Goal: Transaction & Acquisition: Purchase product/service

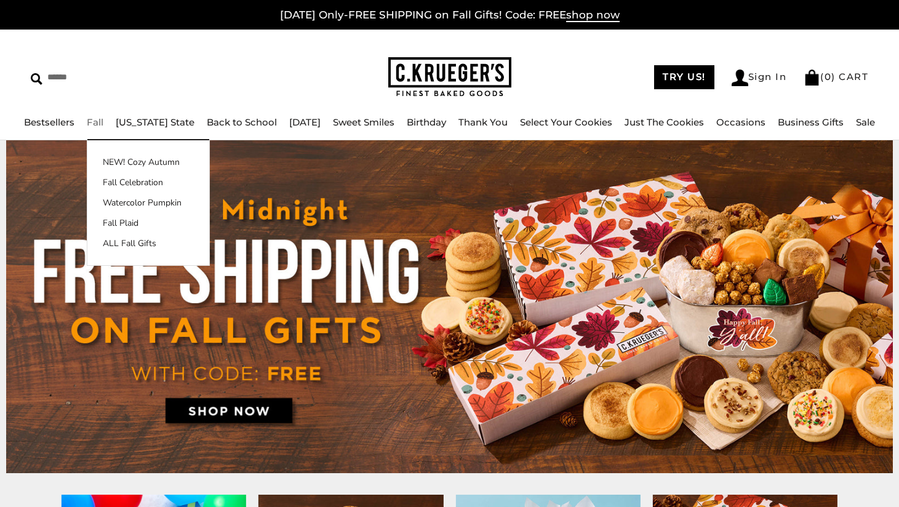
click at [97, 118] on link "Fall" at bounding box center [95, 122] width 17 height 12
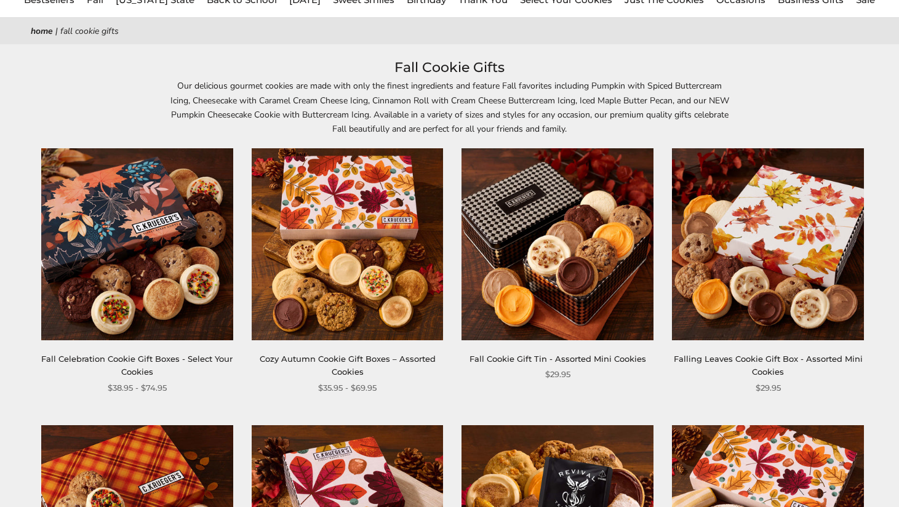
scroll to position [123, 0]
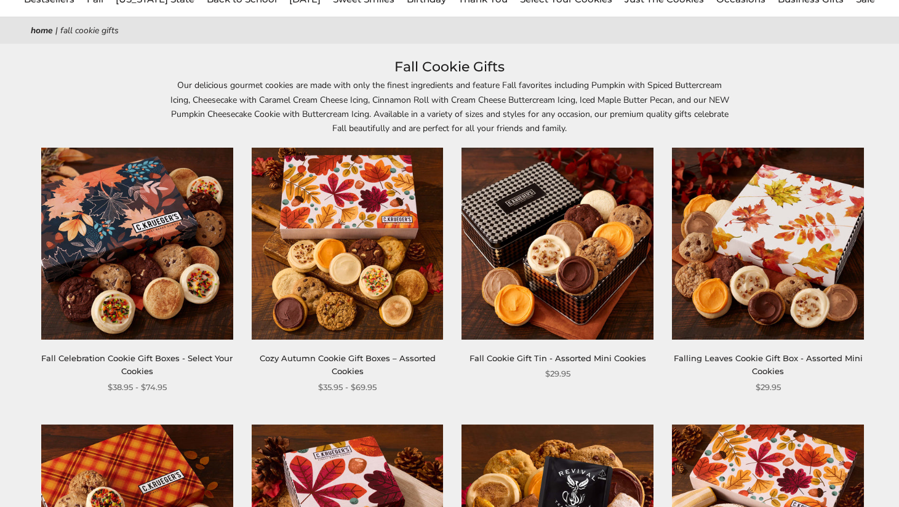
click at [90, 225] on img at bounding box center [137, 244] width 192 height 192
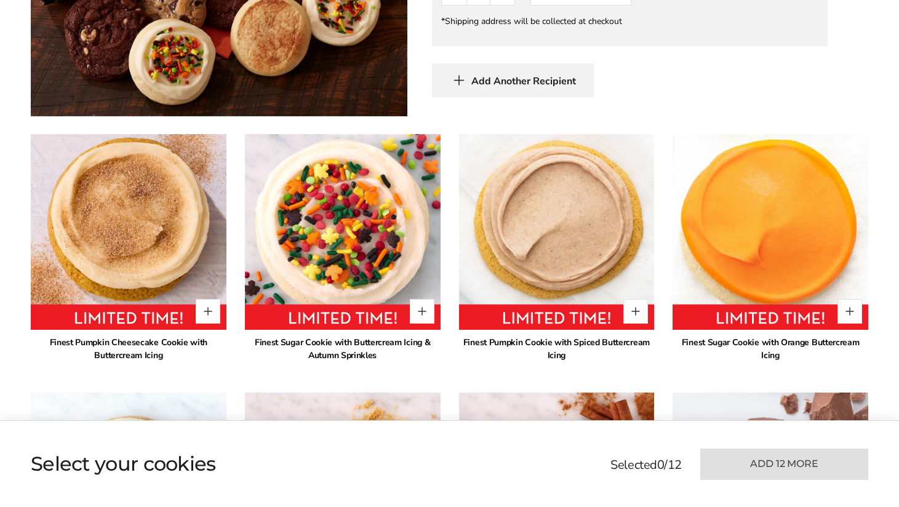
scroll to position [800, 0]
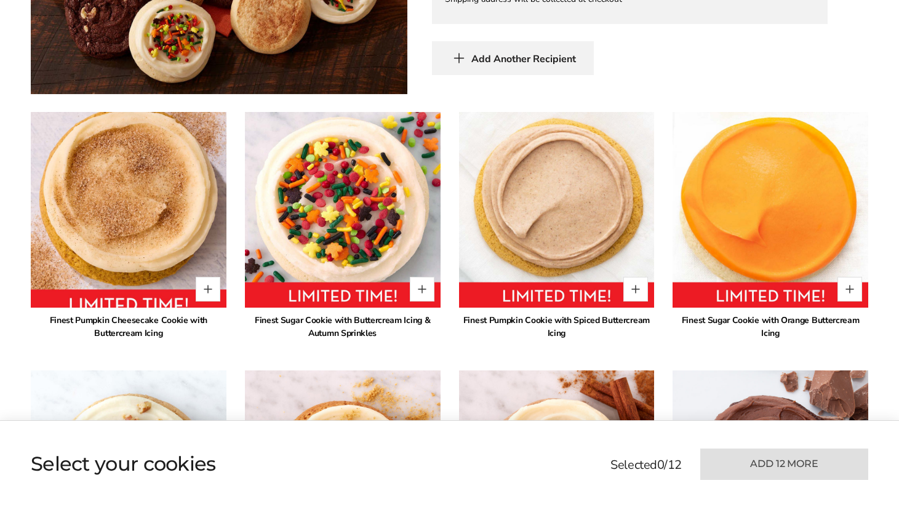
click at [100, 187] on img at bounding box center [128, 209] width 215 height 215
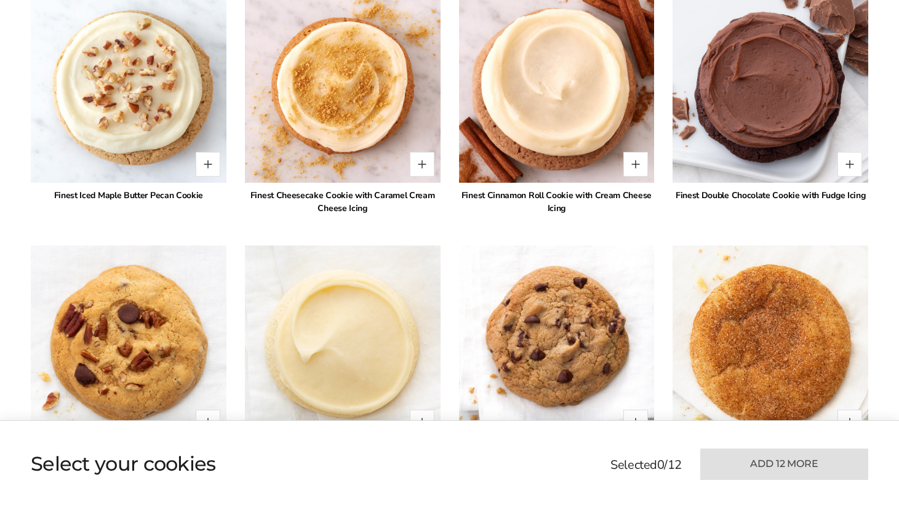
scroll to position [1108, 0]
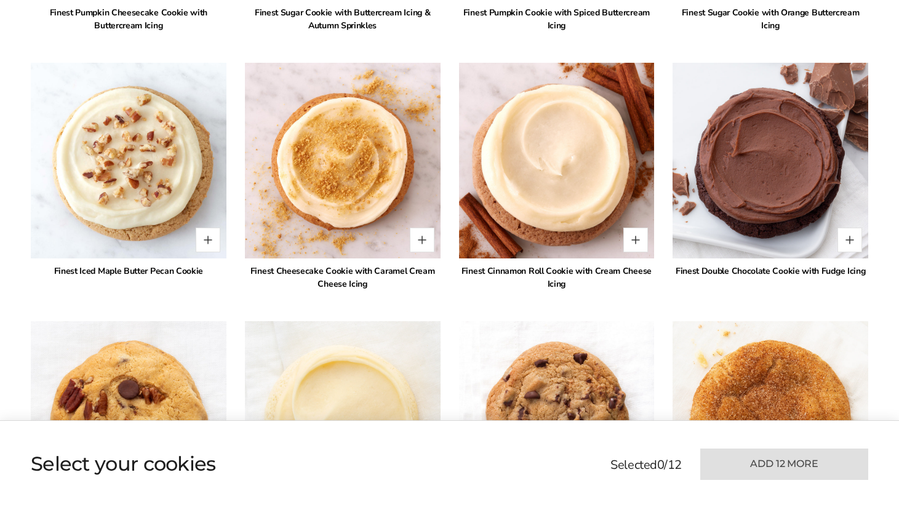
click at [599, 174] on img at bounding box center [556, 160] width 215 height 215
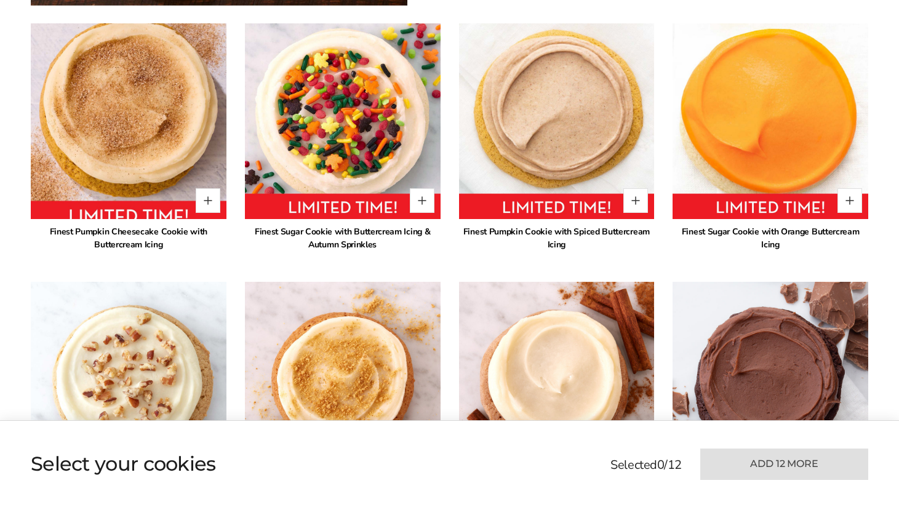
scroll to position [862, 0]
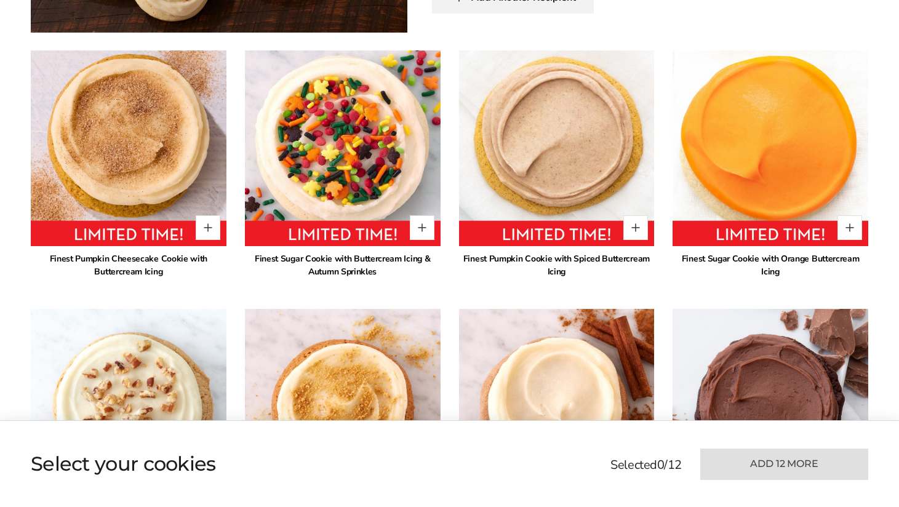
click at [127, 271] on div "Finest Pumpkin Cheesecake Cookie with Buttercream Icing" at bounding box center [129, 265] width 196 height 26
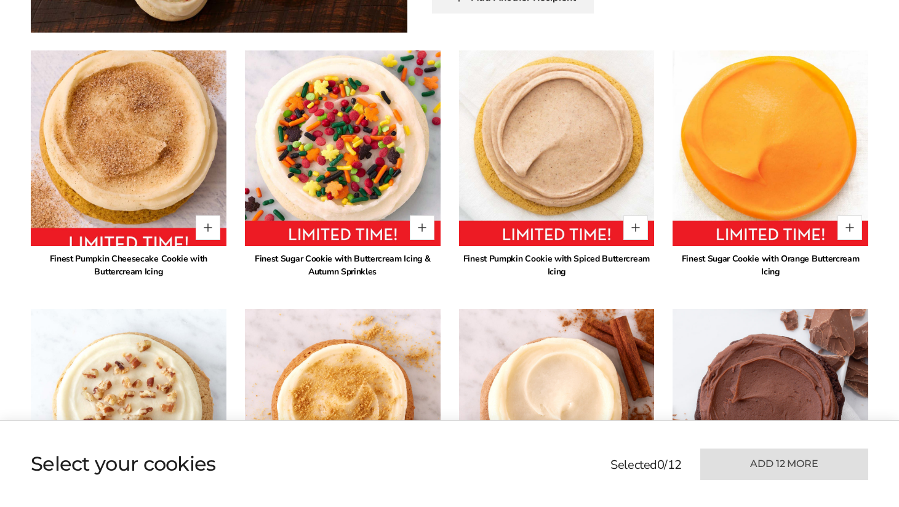
click at [130, 184] on img at bounding box center [128, 148] width 215 height 215
click at [132, 118] on img at bounding box center [128, 148] width 215 height 215
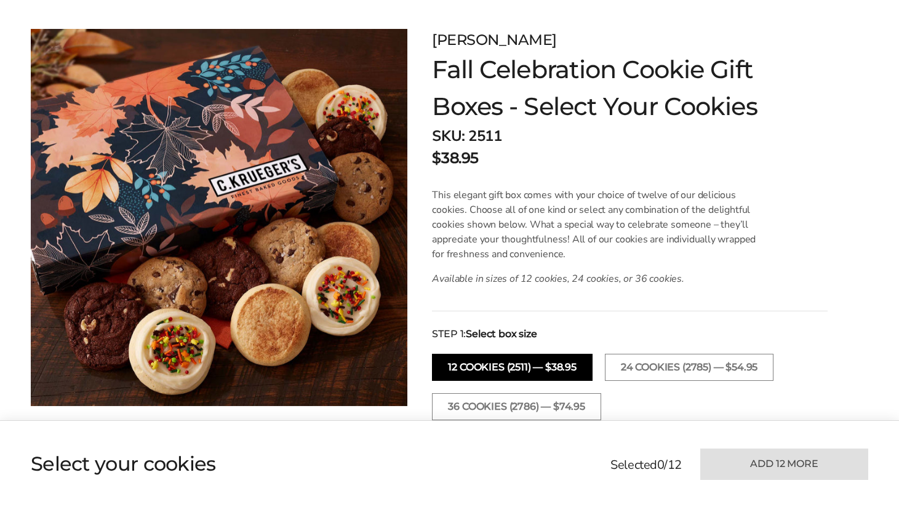
scroll to position [179, 0]
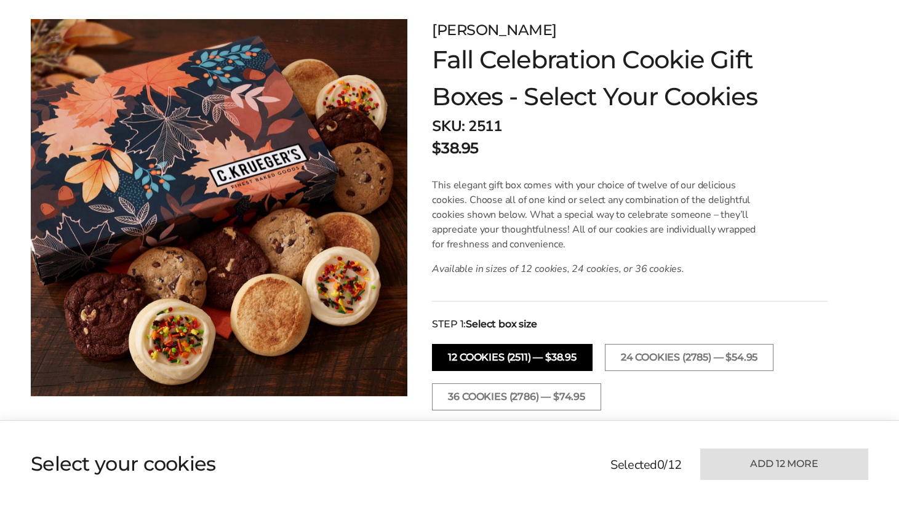
click at [518, 358] on button "12 COOKIES (2511) — $38.95" at bounding box center [512, 357] width 160 height 27
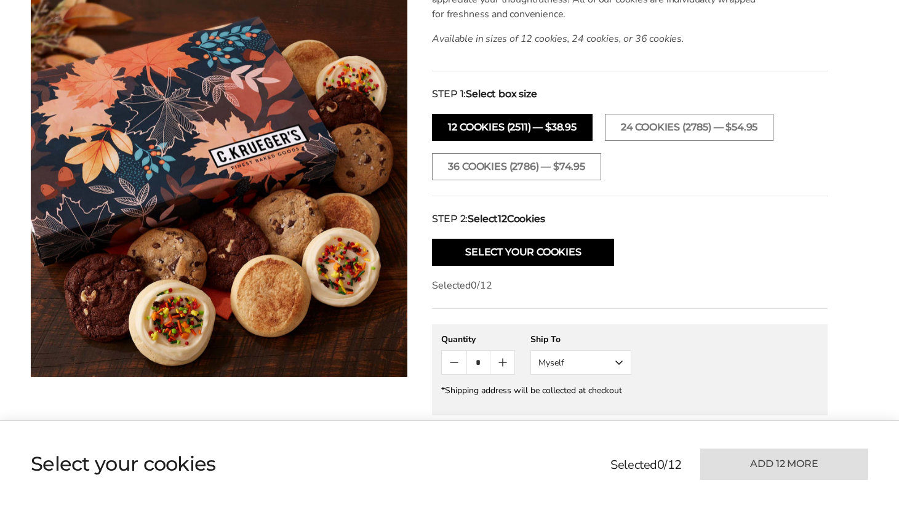
scroll to position [425, 0]
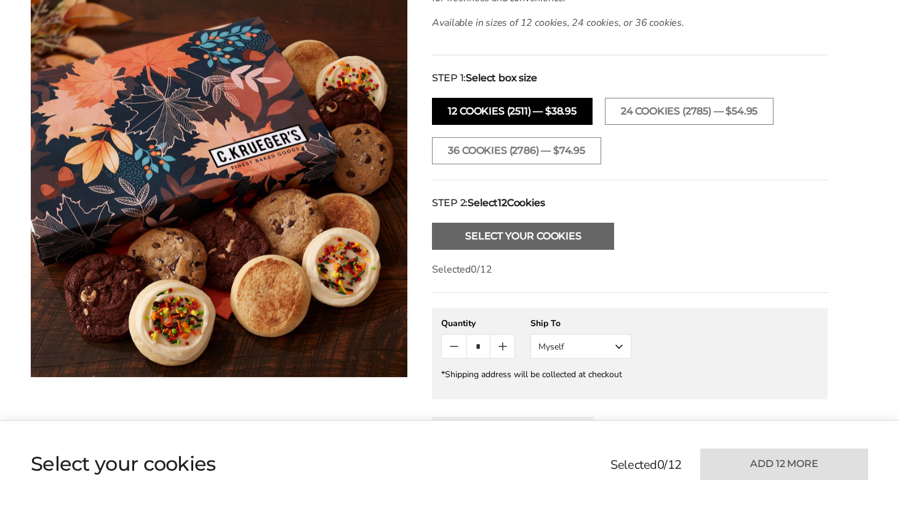
click at [526, 231] on button "Select Your Cookies" at bounding box center [523, 236] width 182 height 27
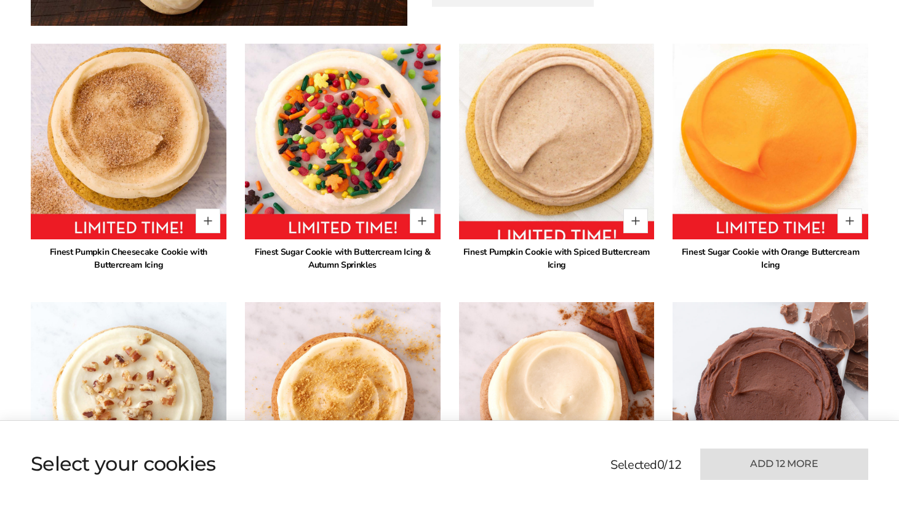
scroll to position [900, 0]
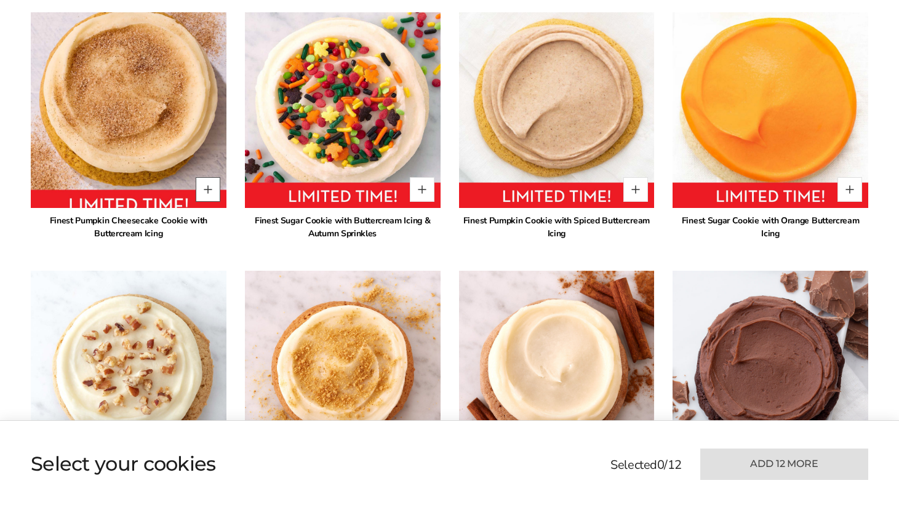
click at [207, 186] on button "Quantity button plus" at bounding box center [208, 189] width 25 height 25
type input "*"
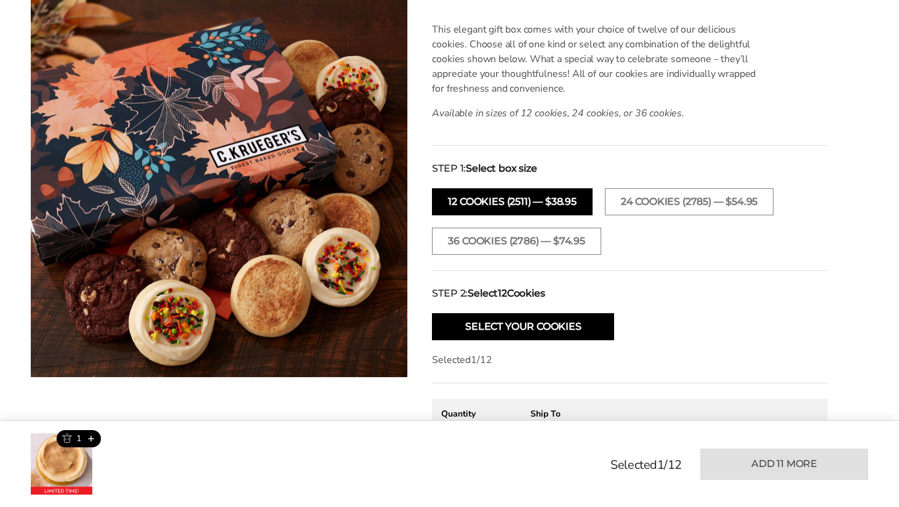
scroll to position [223, 0]
